Goal: Task Accomplishment & Management: Use online tool/utility

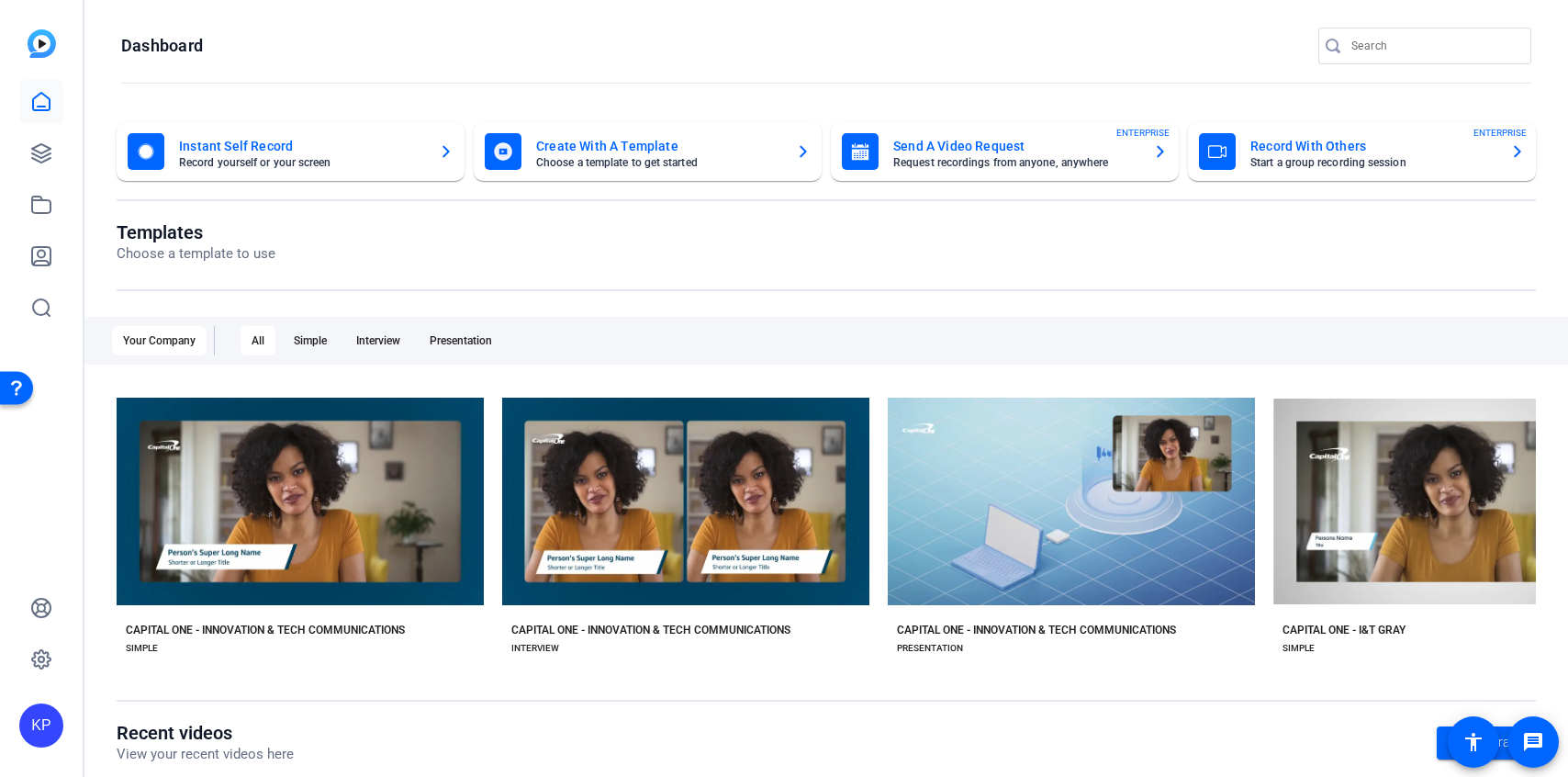
click at [971, 164] on mat-card-subtitle "Request recordings from anyone, anywhere" at bounding box center [1015, 163] width 245 height 11
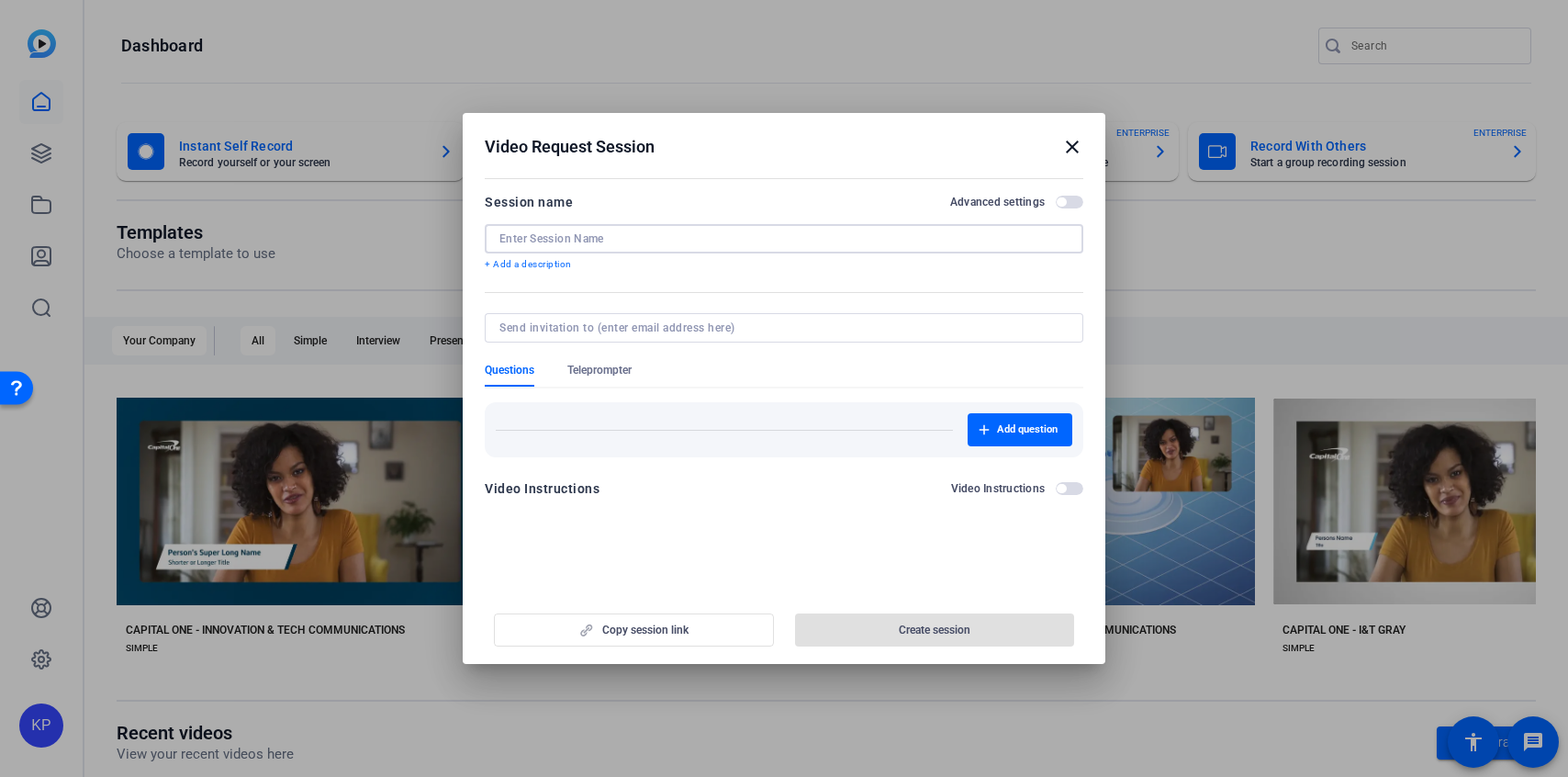
click at [831, 238] on input at bounding box center [784, 239] width 570 height 15
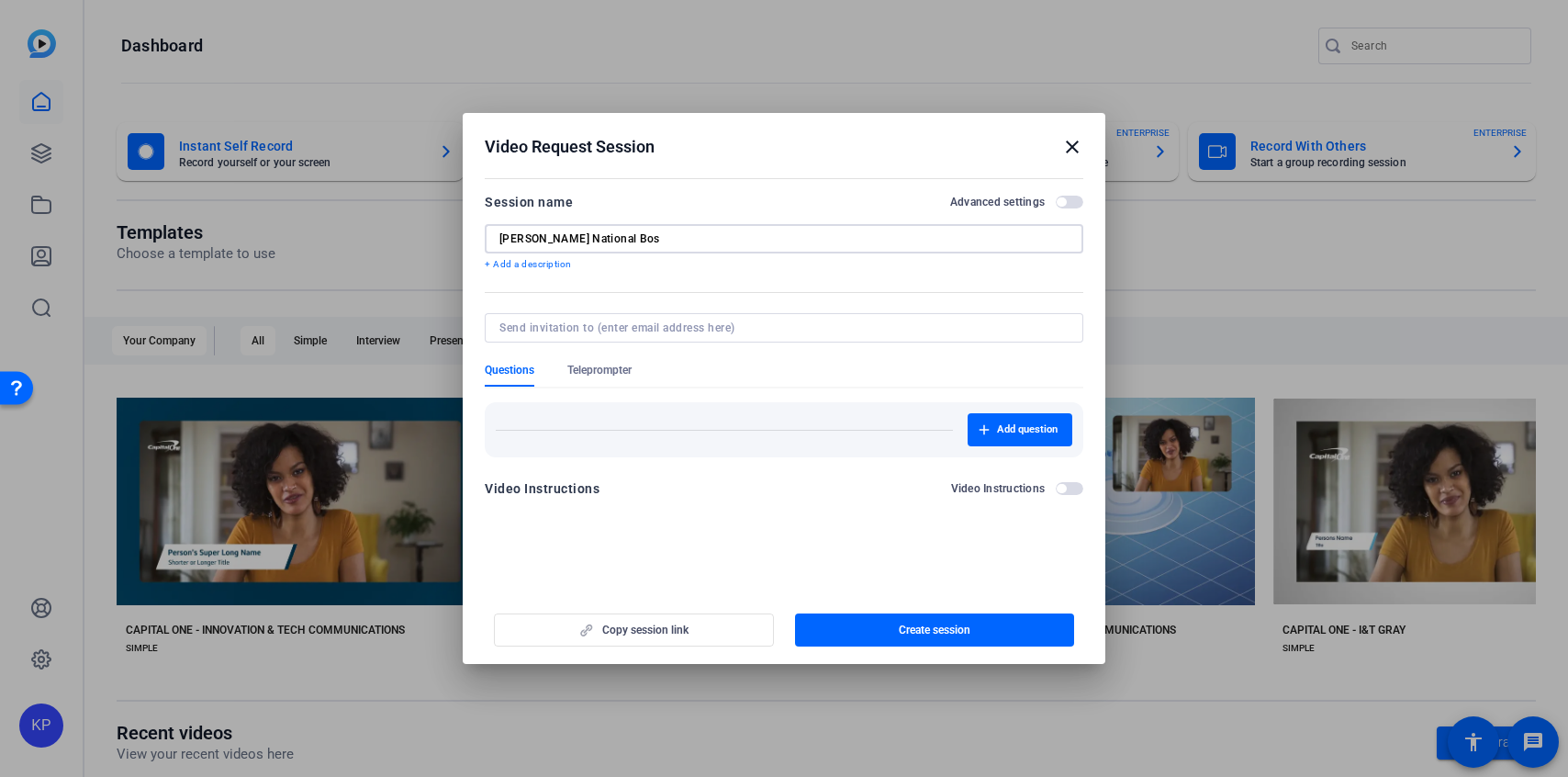
click at [498, 237] on div "[PERSON_NAME] National Bos" at bounding box center [784, 239] width 598 height 30
click at [501, 240] on input "[PERSON_NAME] National Bos" at bounding box center [784, 239] width 570 height 15
click at [690, 240] on input "2025 [PERSON_NAME] National Bos" at bounding box center [784, 239] width 570 height 15
click at [623, 365] on span "Teleprompter" at bounding box center [599, 370] width 64 height 15
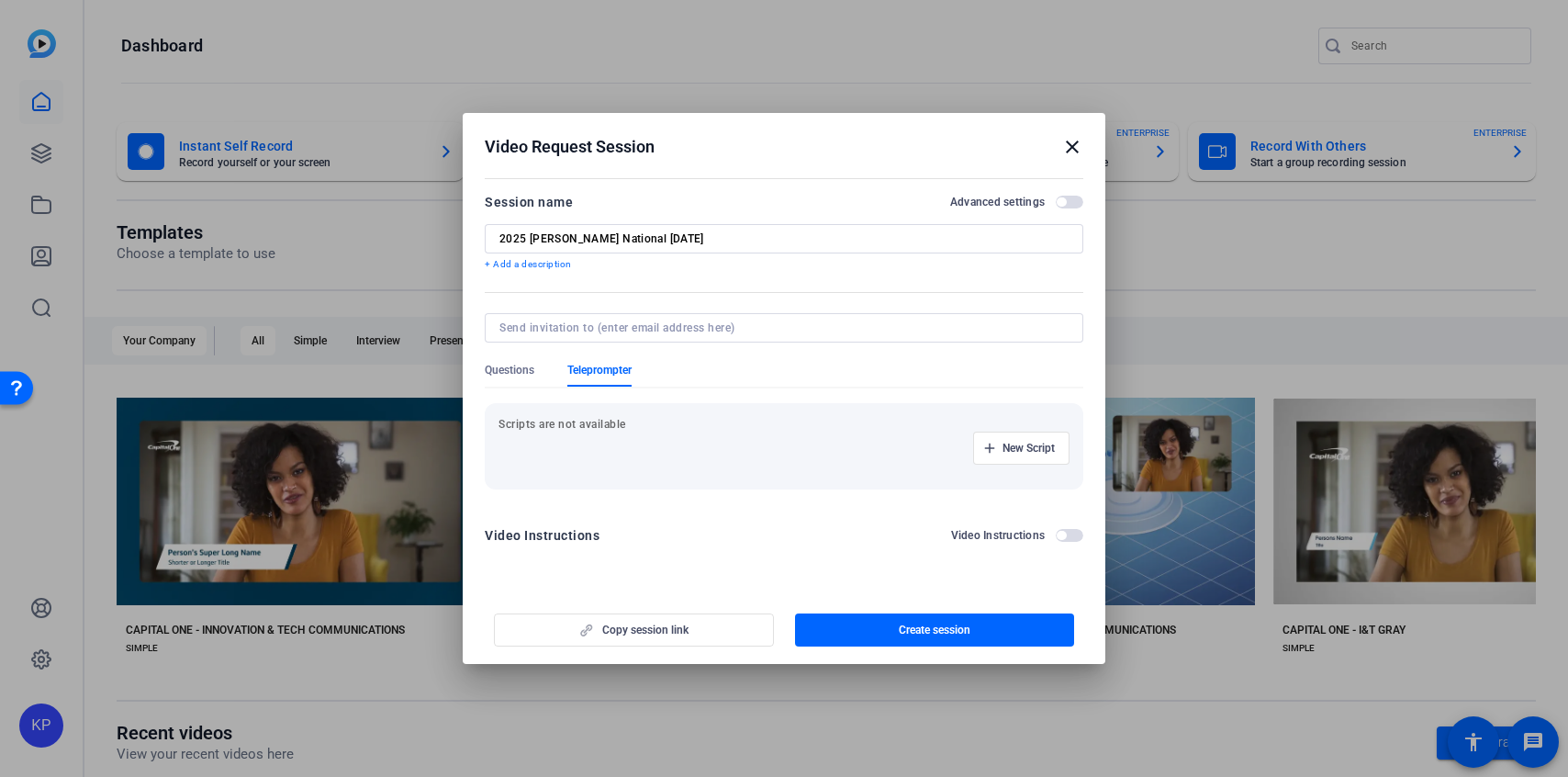
click at [498, 241] on div "2025 [PERSON_NAME] National [DATE]" at bounding box center [784, 239] width 598 height 30
click at [499, 238] on input "2025 [PERSON_NAME] National [DATE]" at bounding box center [784, 239] width 570 height 15
type input "TEST - 2025 [PERSON_NAME] National [DATE]"
click at [1078, 153] on mat-icon "close" at bounding box center [1073, 147] width 22 height 22
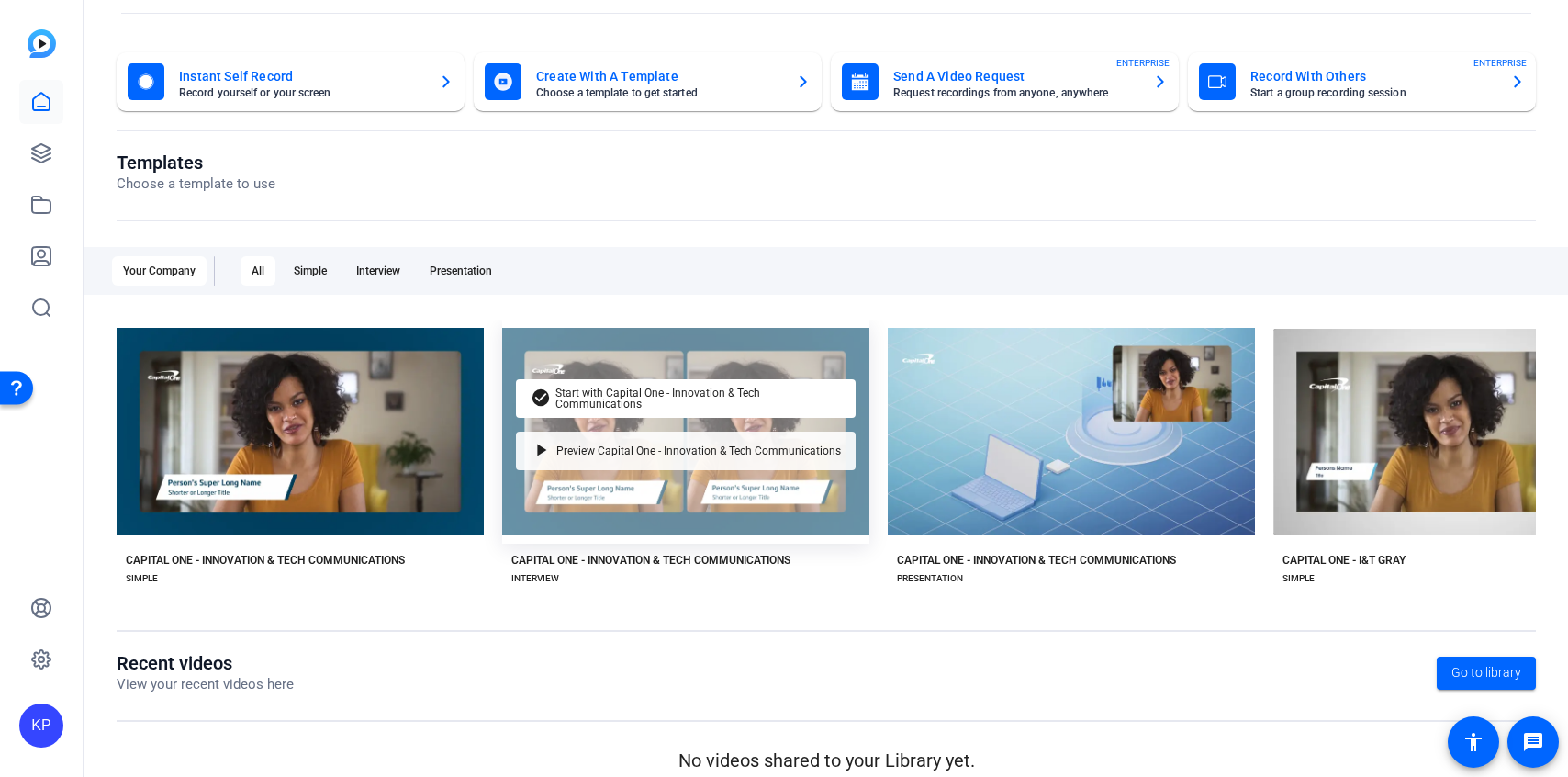
scroll to position [88, 0]
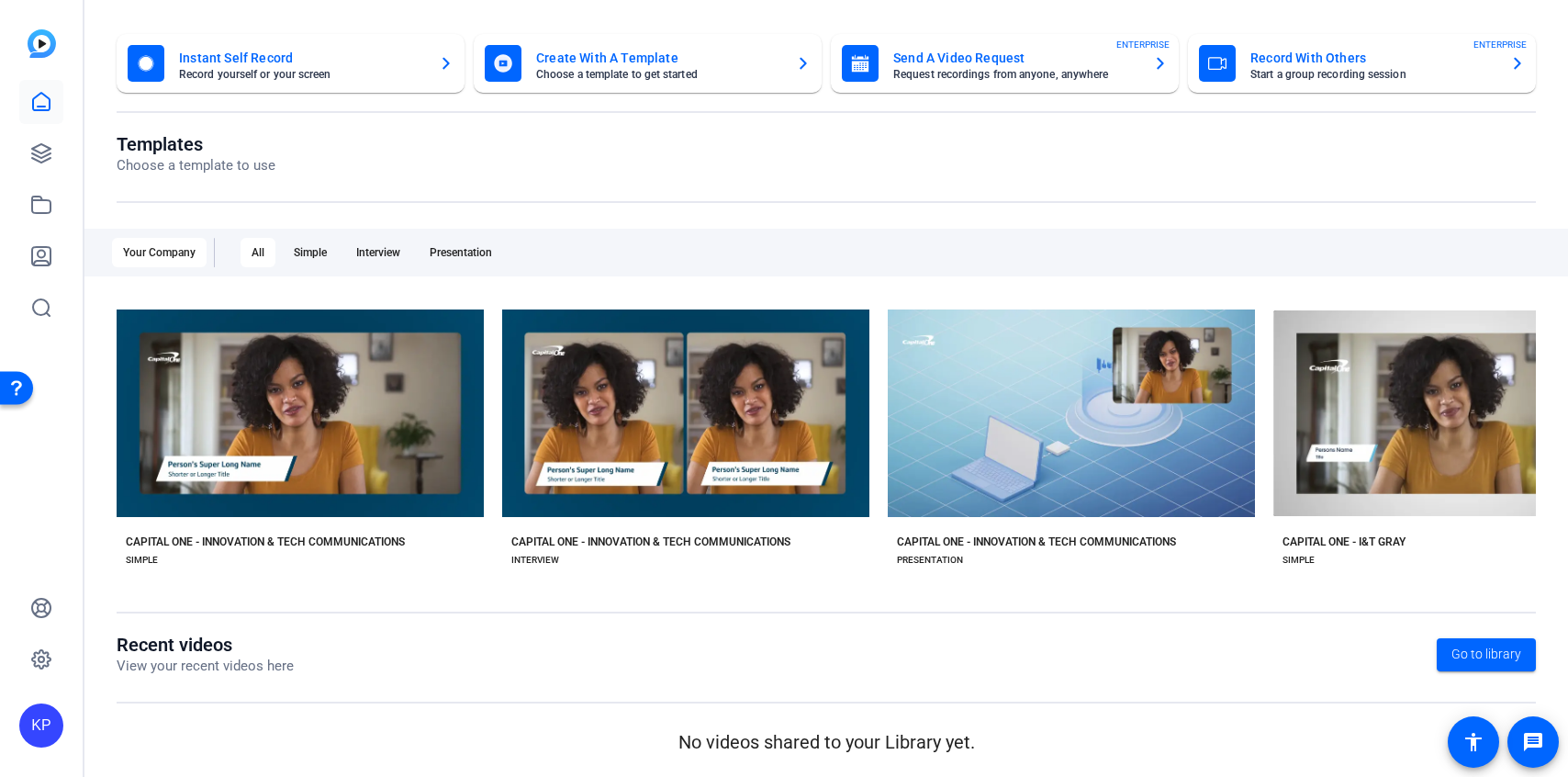
click at [152, 151] on h1 "Templates" at bounding box center [196, 144] width 158 height 22
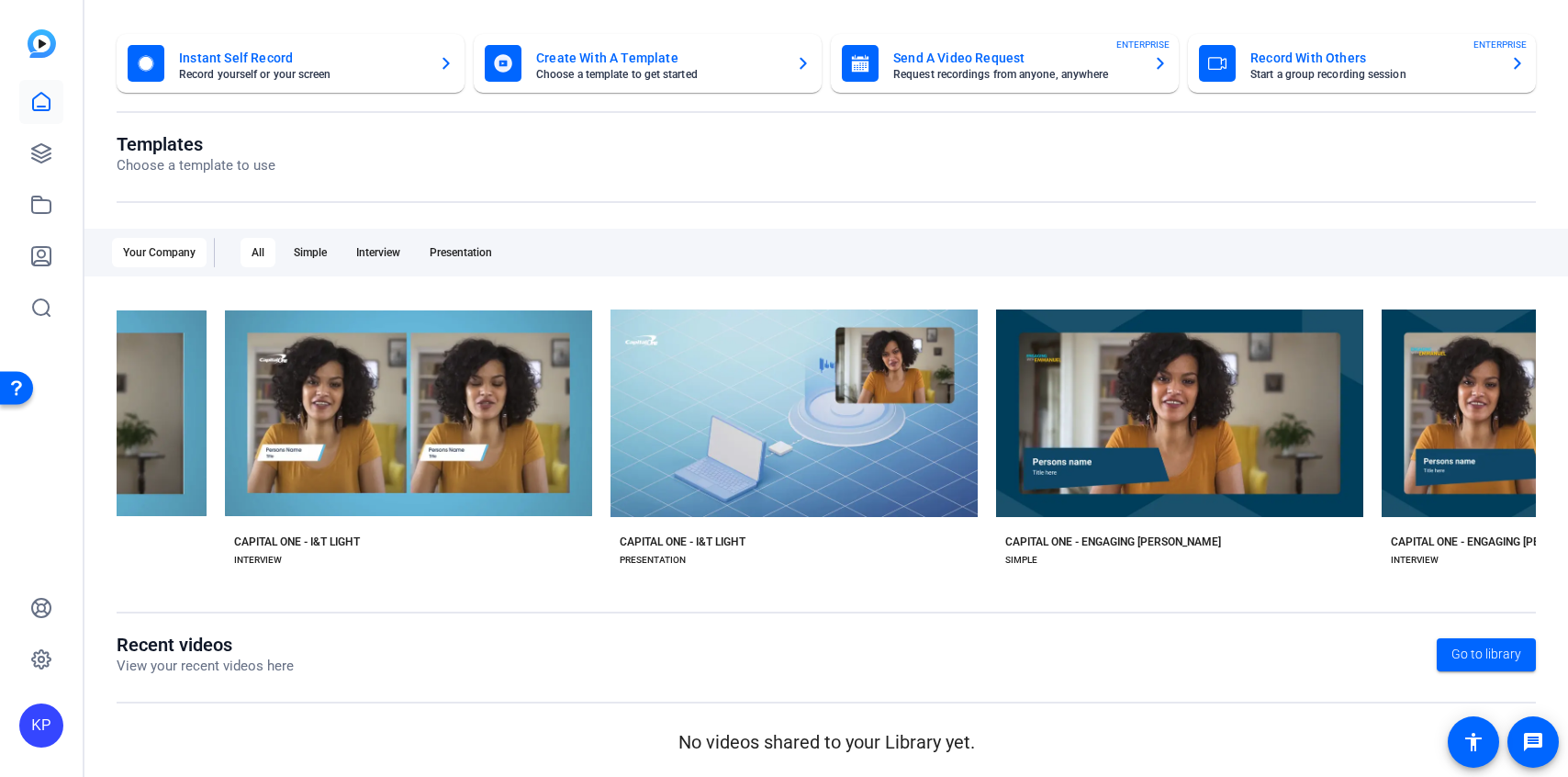
scroll to position [0, 2079]
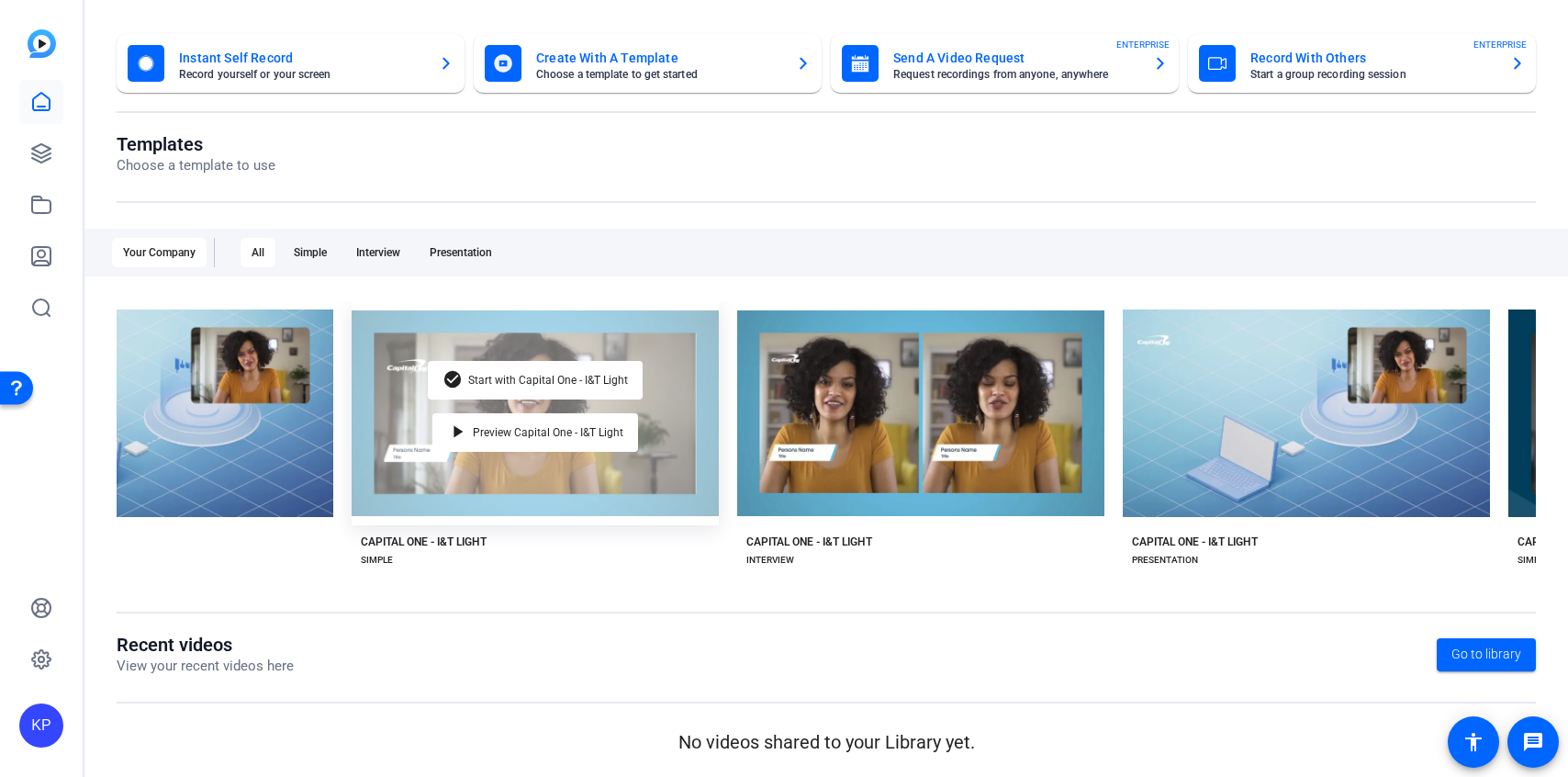
click at [648, 483] on div "check_circle Start with Capital One - I&T Light play_arrow Preview Capital One …" at bounding box center [535, 413] width 367 height 224
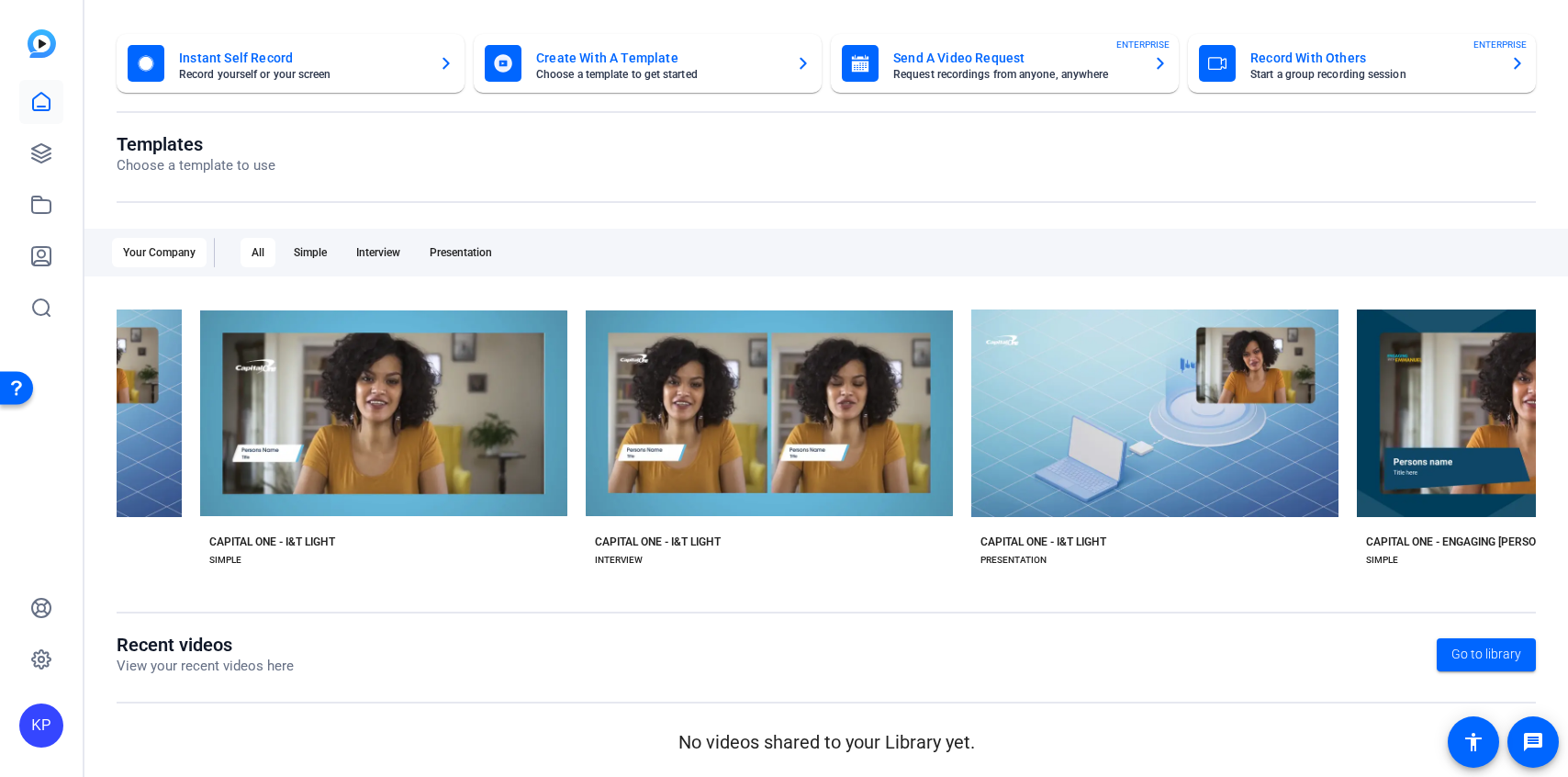
scroll to position [0, 2101]
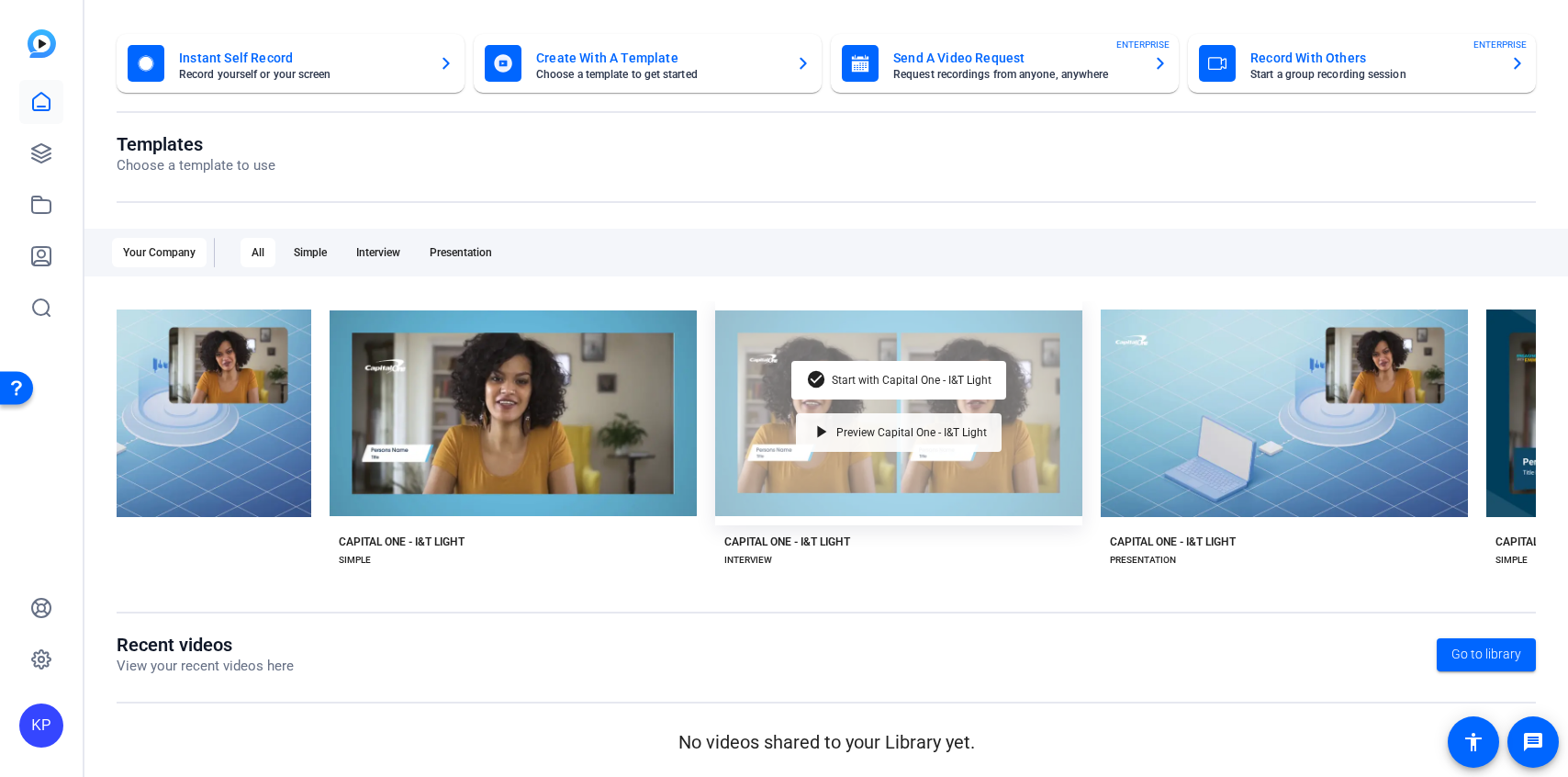
click at [896, 427] on span "Preview Capital One - I&T Light" at bounding box center [911, 432] width 151 height 11
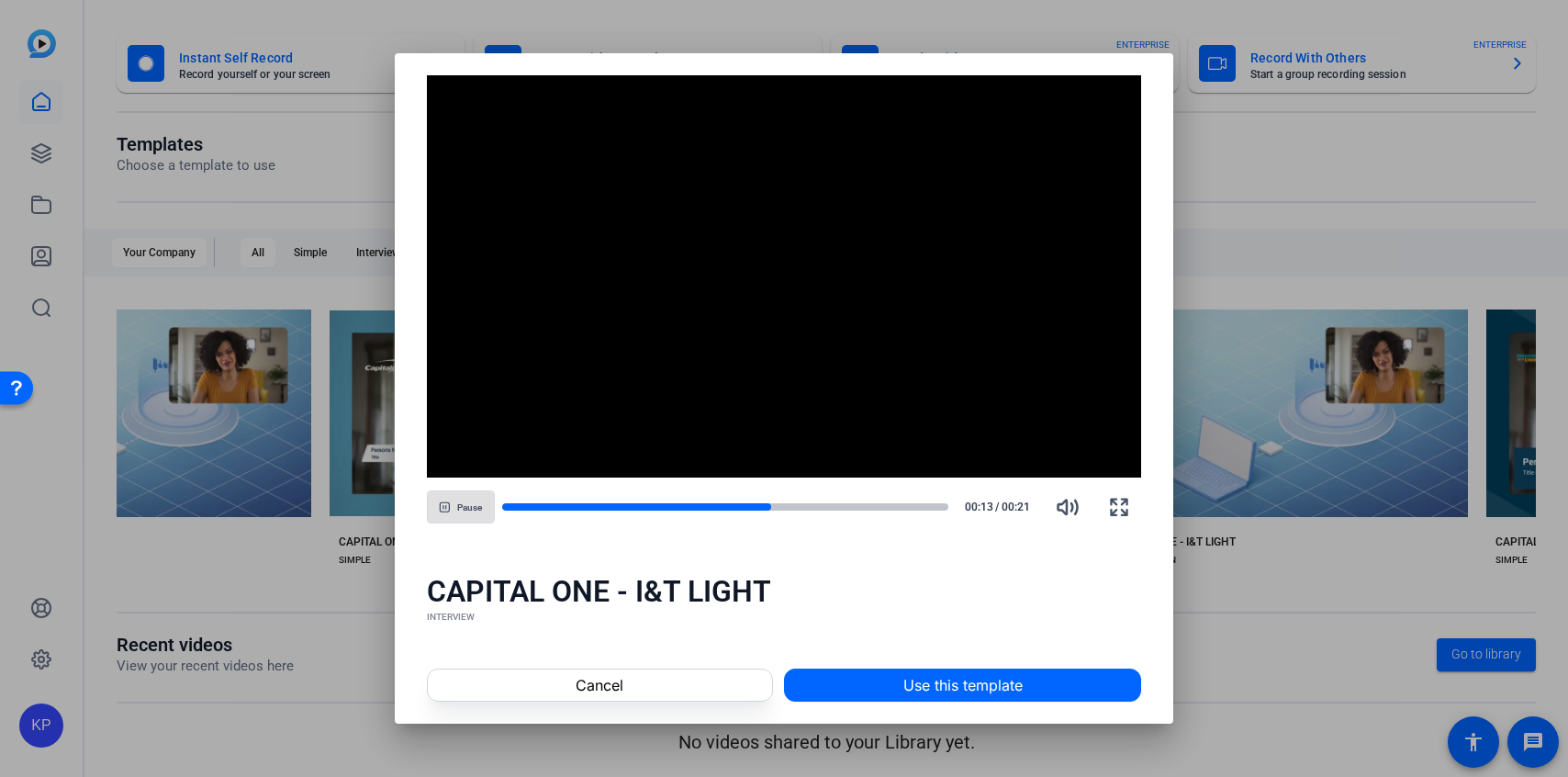
click at [1251, 421] on div at bounding box center [784, 388] width 1568 height 777
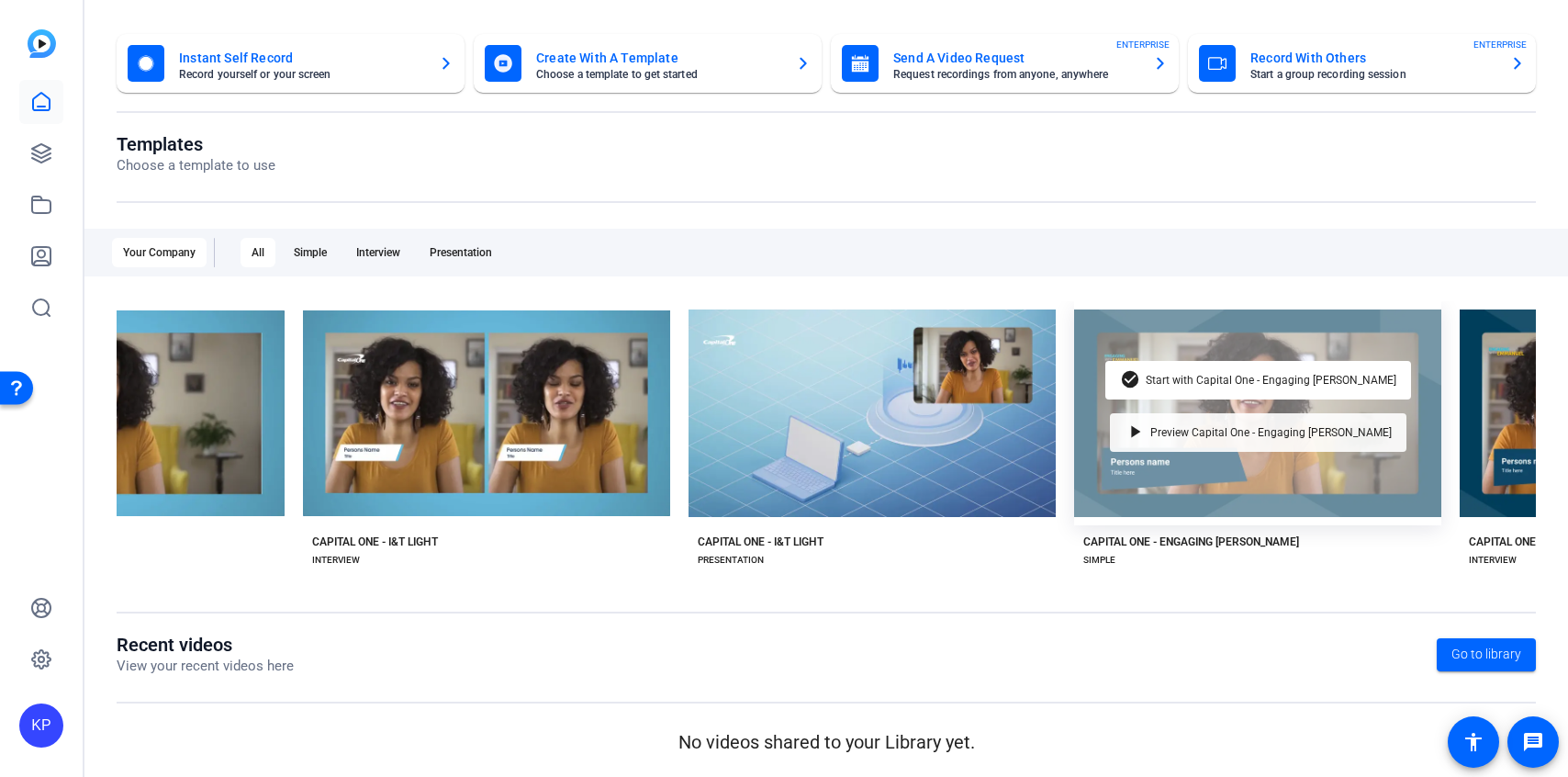
scroll to position [0, 2520]
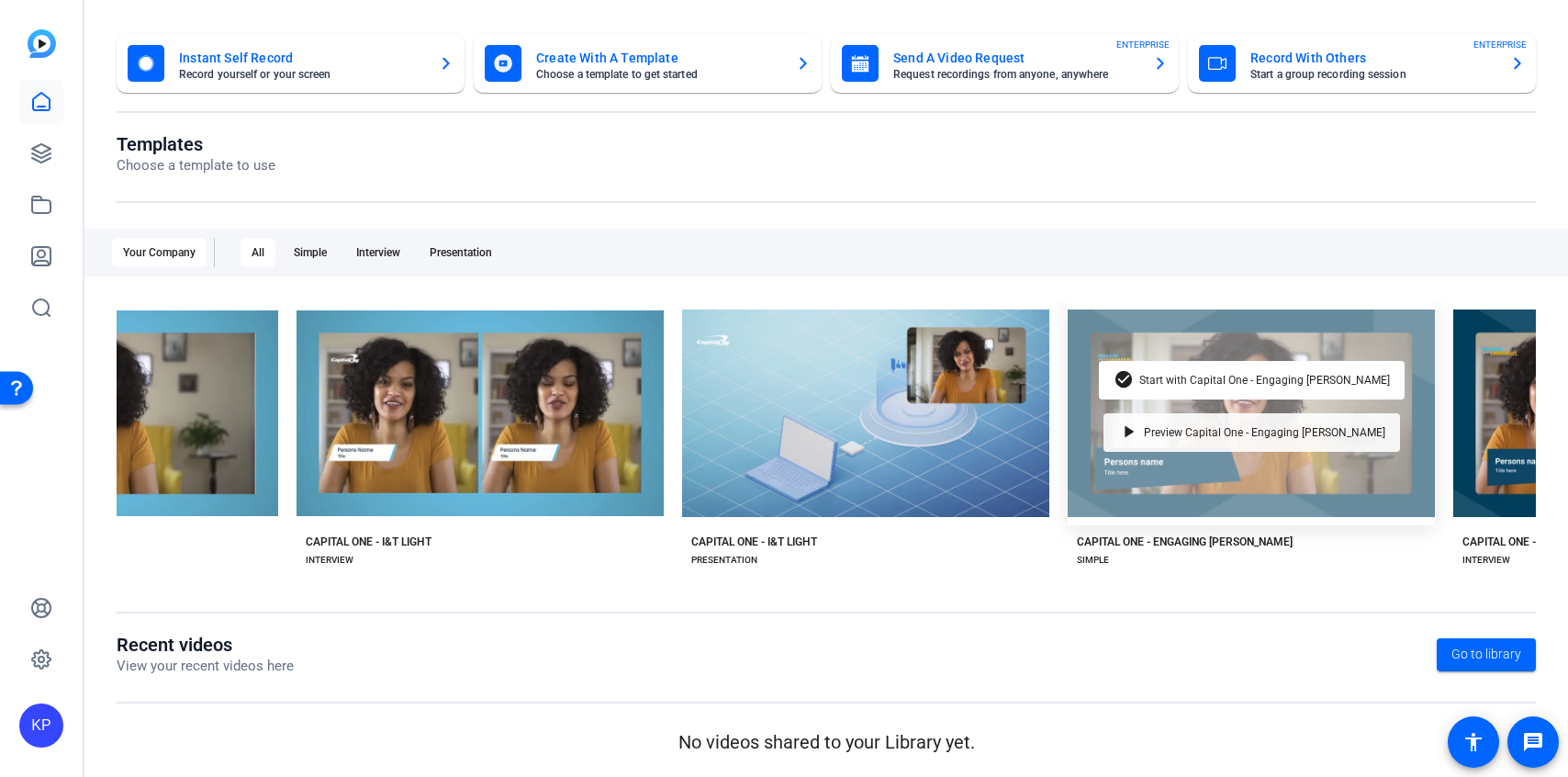
click at [1264, 431] on span "Preview Capital One - Engaging [PERSON_NAME]" at bounding box center [1265, 432] width 242 height 11
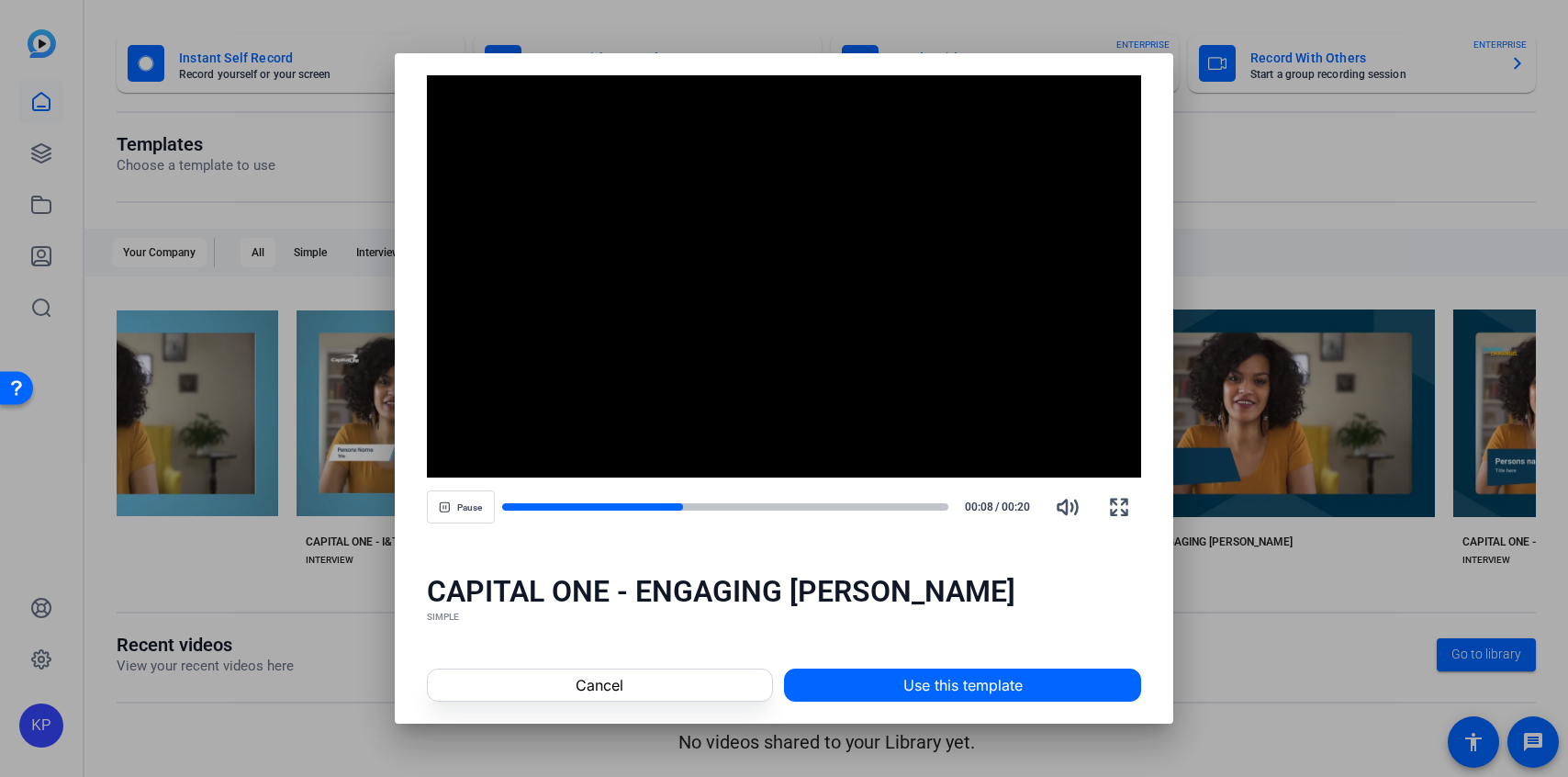
click at [1283, 563] on div at bounding box center [784, 388] width 1568 height 777
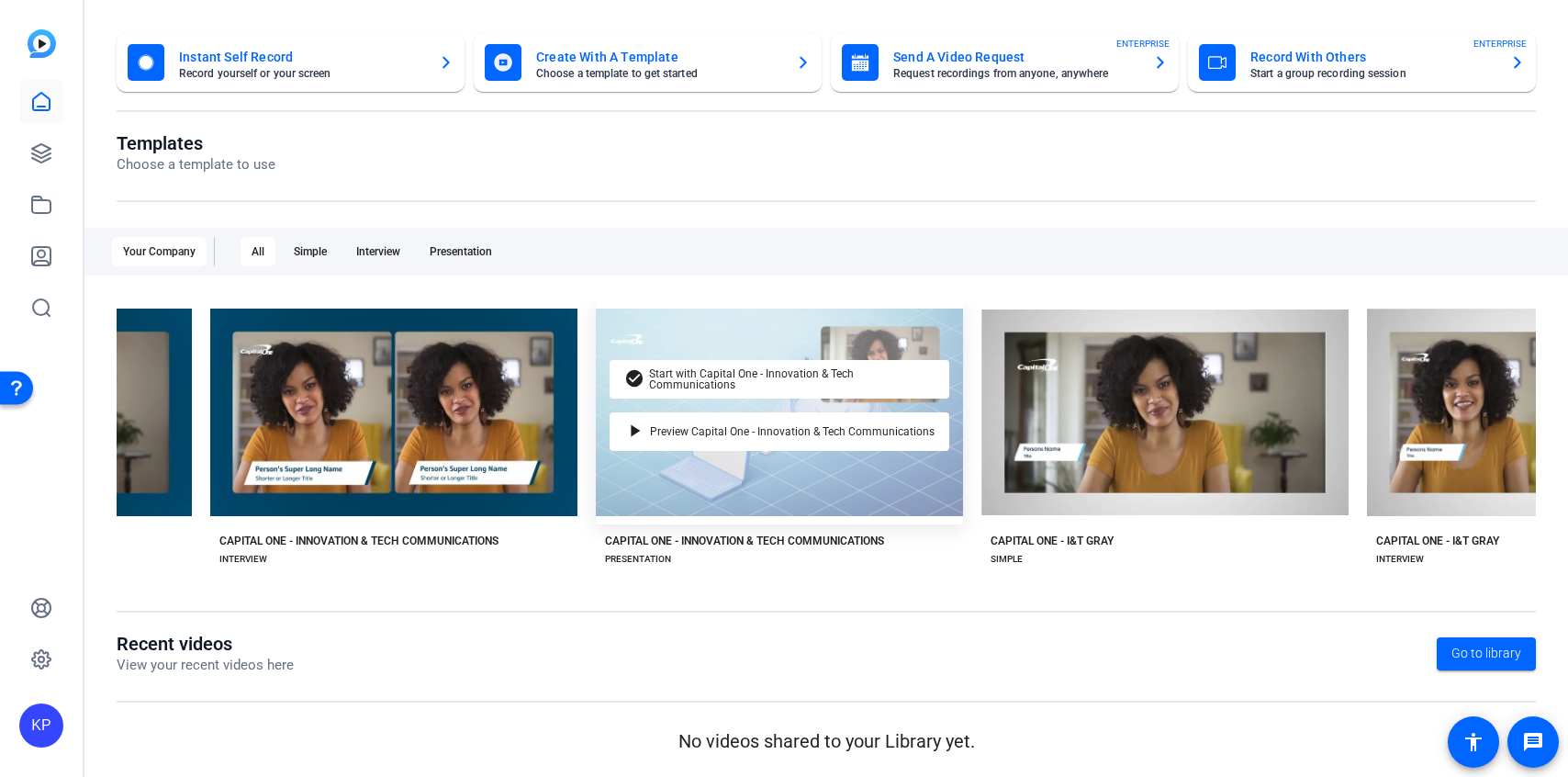
scroll to position [0, 0]
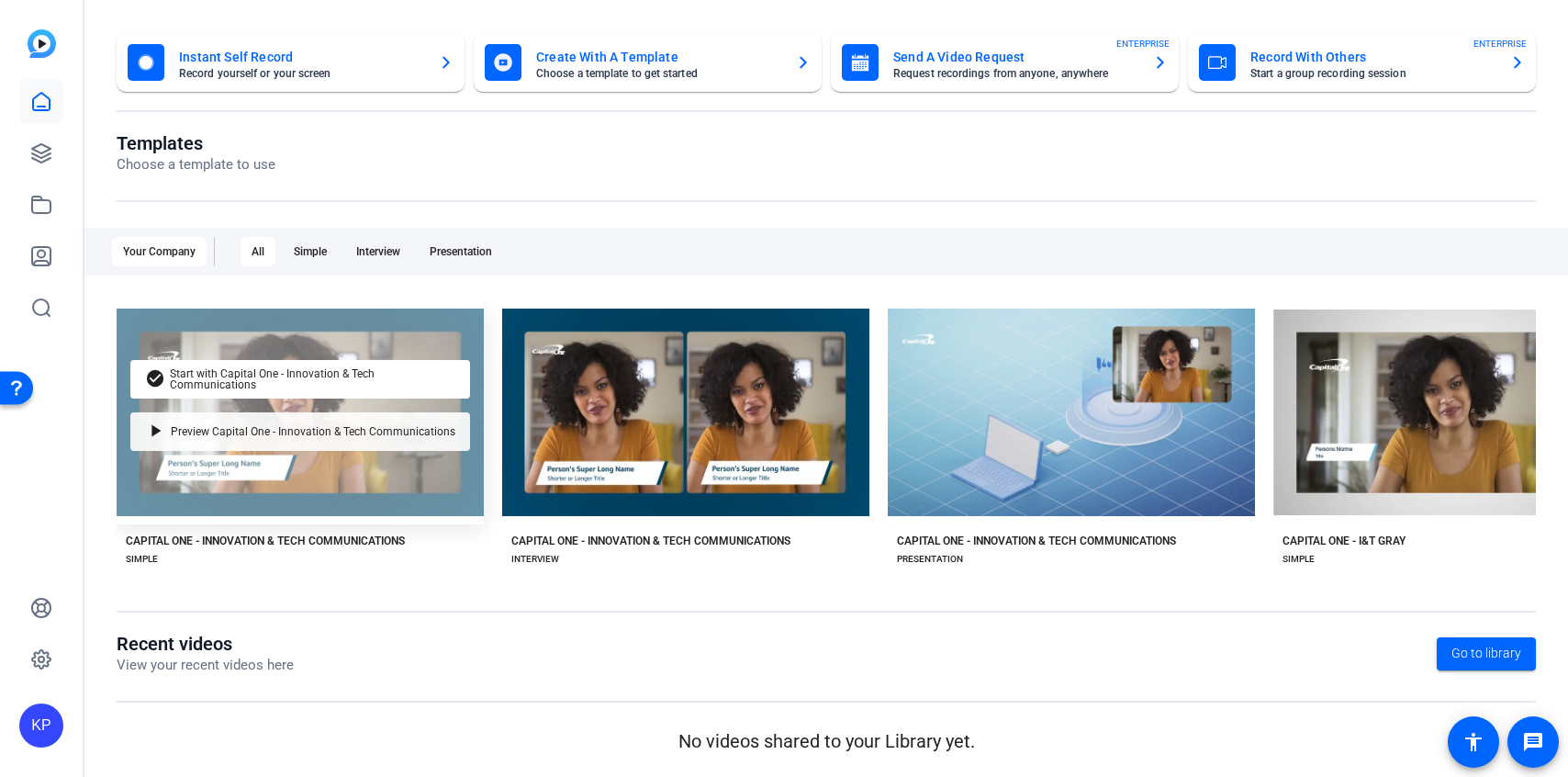
click at [280, 432] on span "Preview Capital One - Innovation & Tech Communications" at bounding box center [312, 431] width 284 height 11
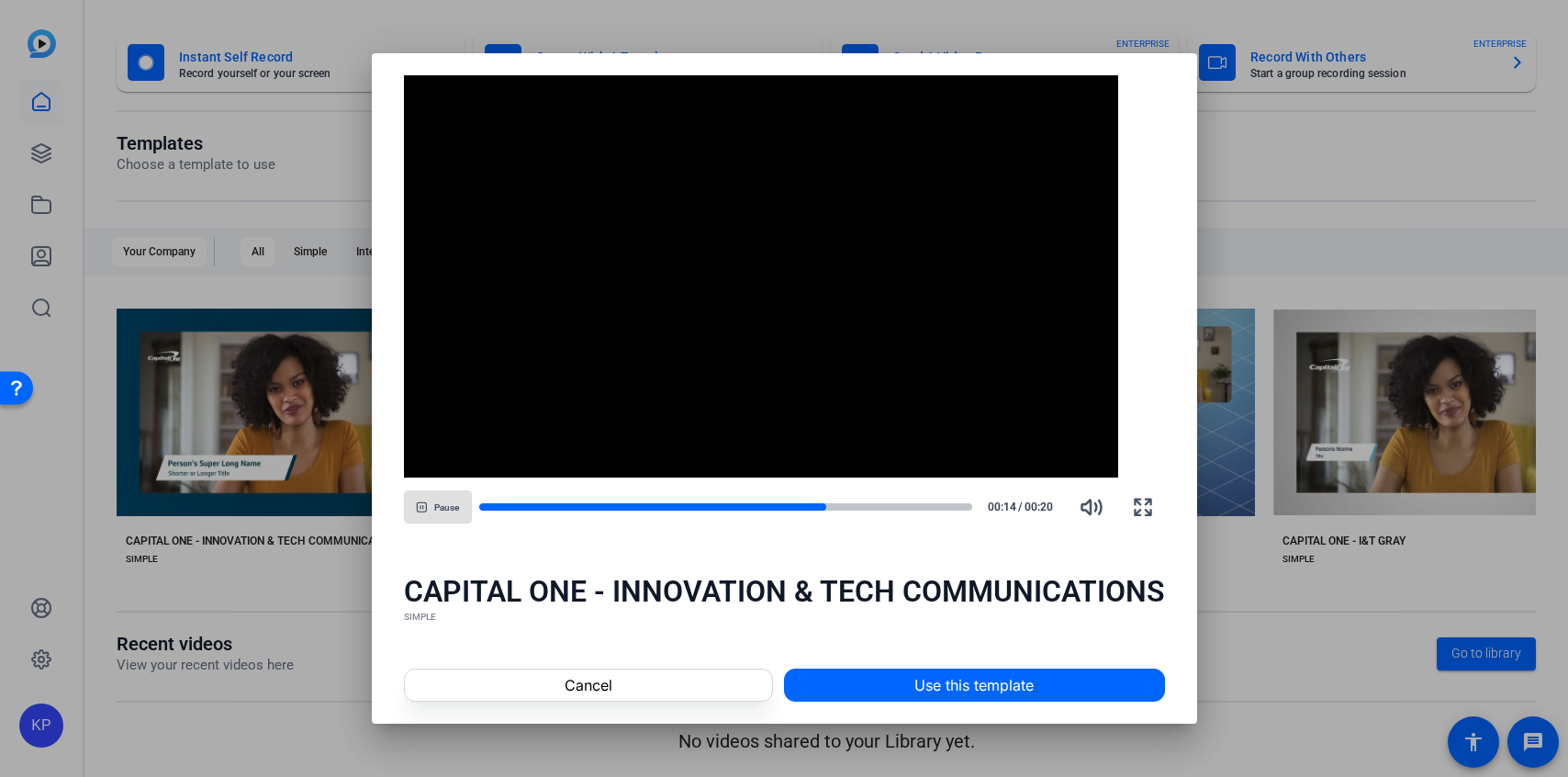
click at [193, 572] on div at bounding box center [784, 388] width 1568 height 777
